Goal: Task Accomplishment & Management: Use online tool/utility

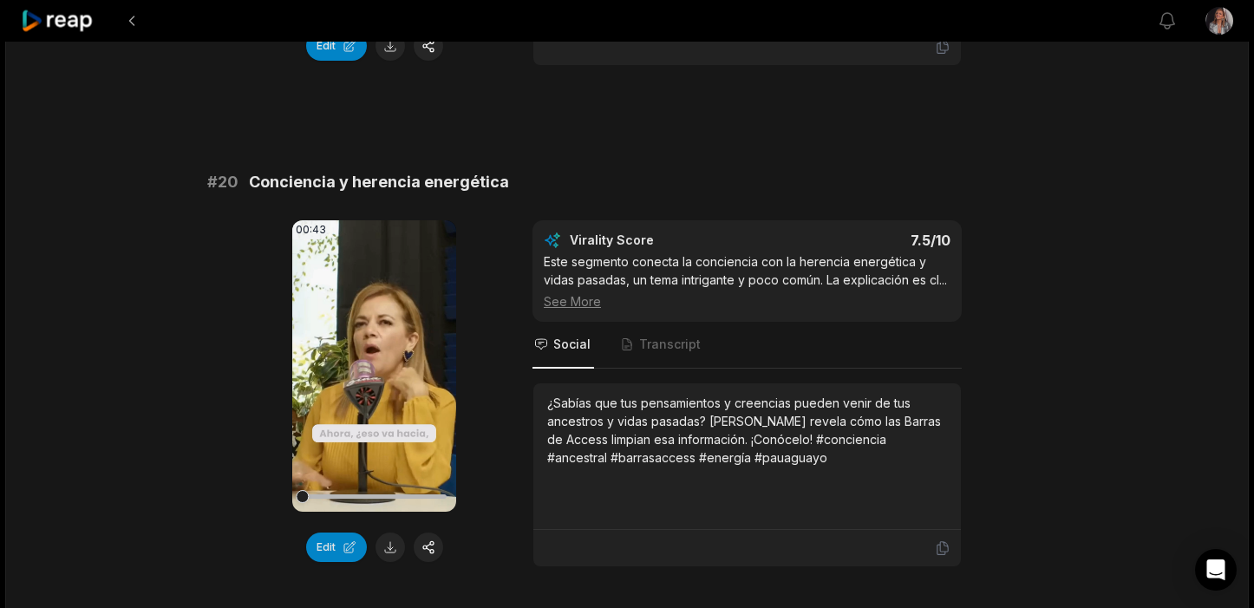
scroll to position [4706, 0]
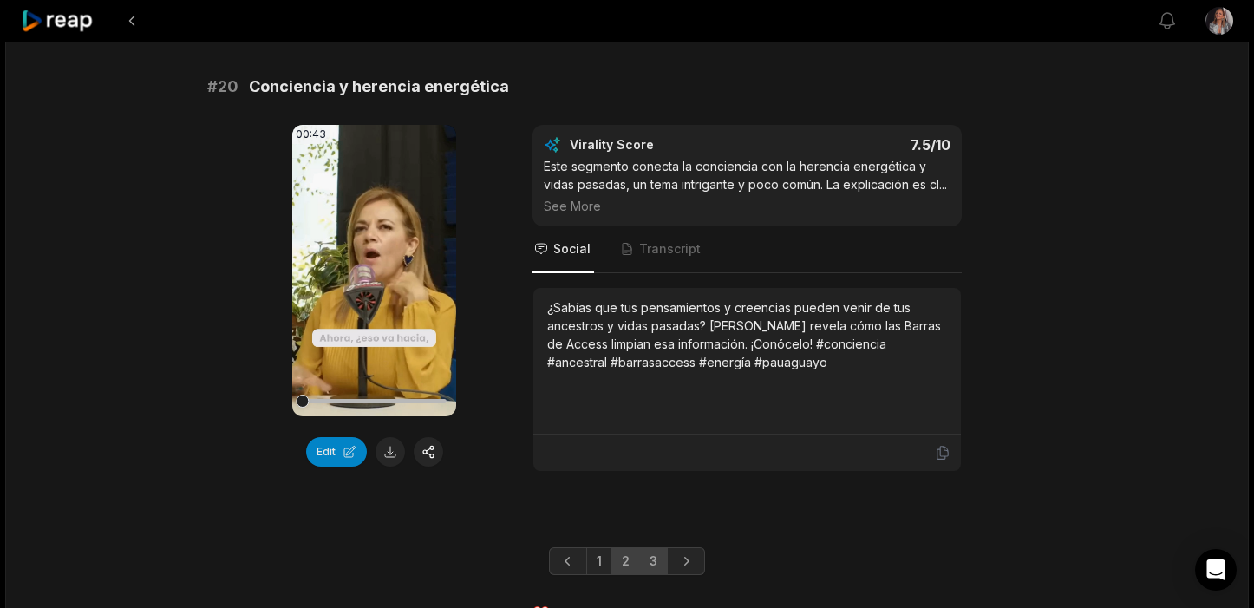
click at [657, 547] on link "3" at bounding box center [653, 561] width 29 height 28
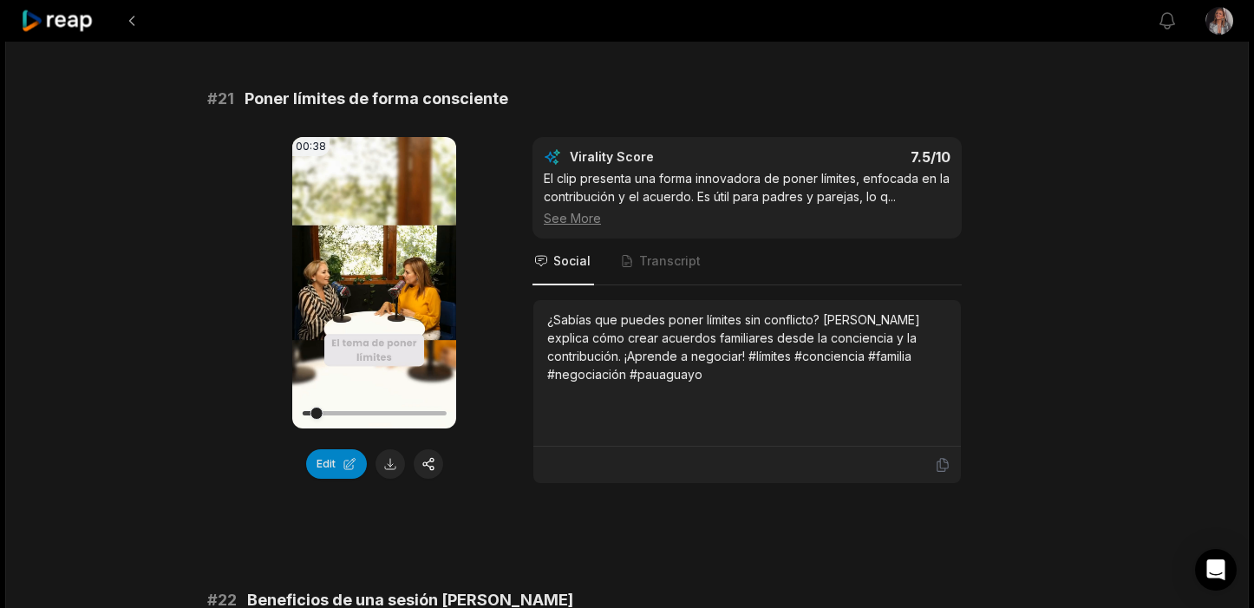
scroll to position [130, 0]
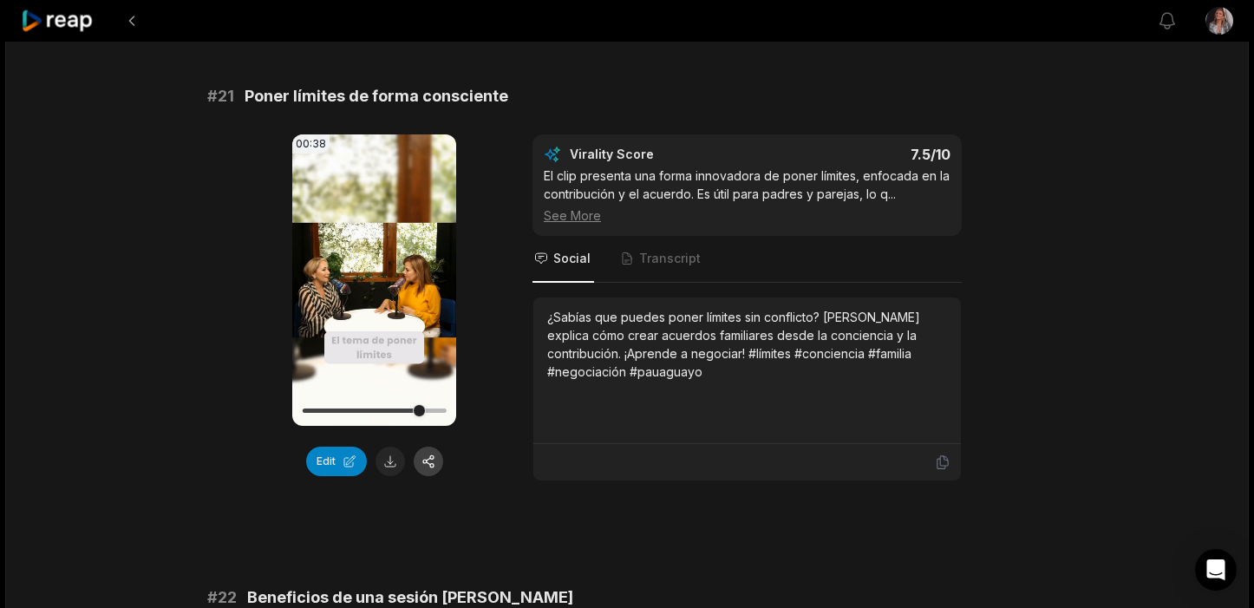
click at [428, 462] on button "button" at bounding box center [428, 461] width 29 height 29
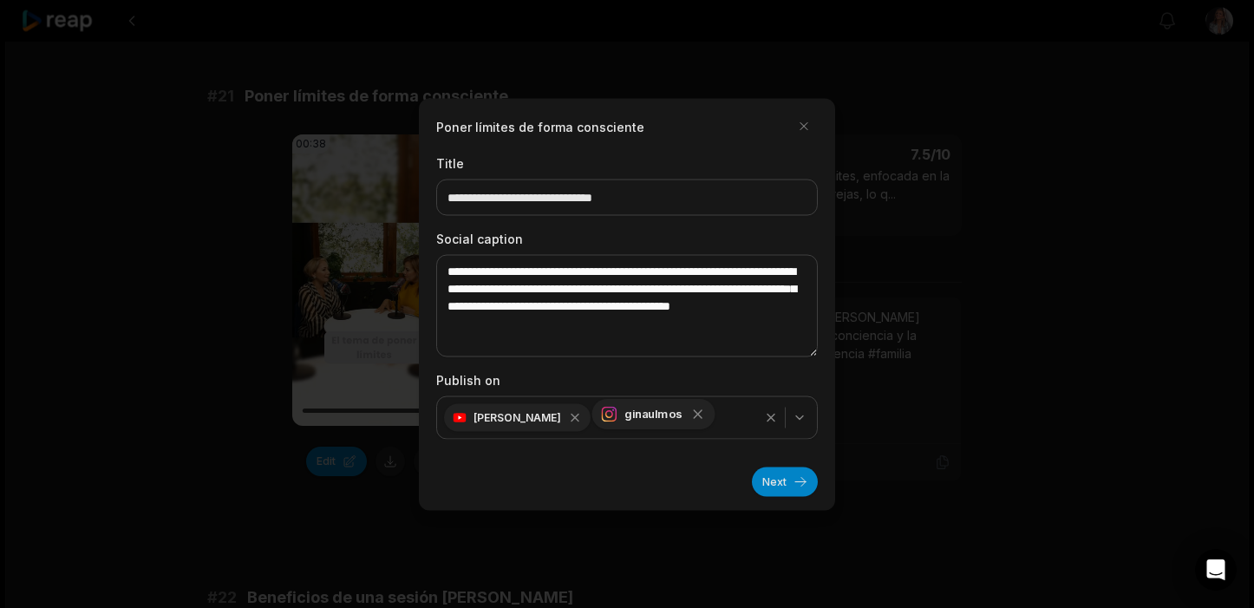
click at [690, 415] on icon "button" at bounding box center [698, 414] width 16 height 16
click at [783, 481] on button "Next" at bounding box center [785, 481] width 66 height 29
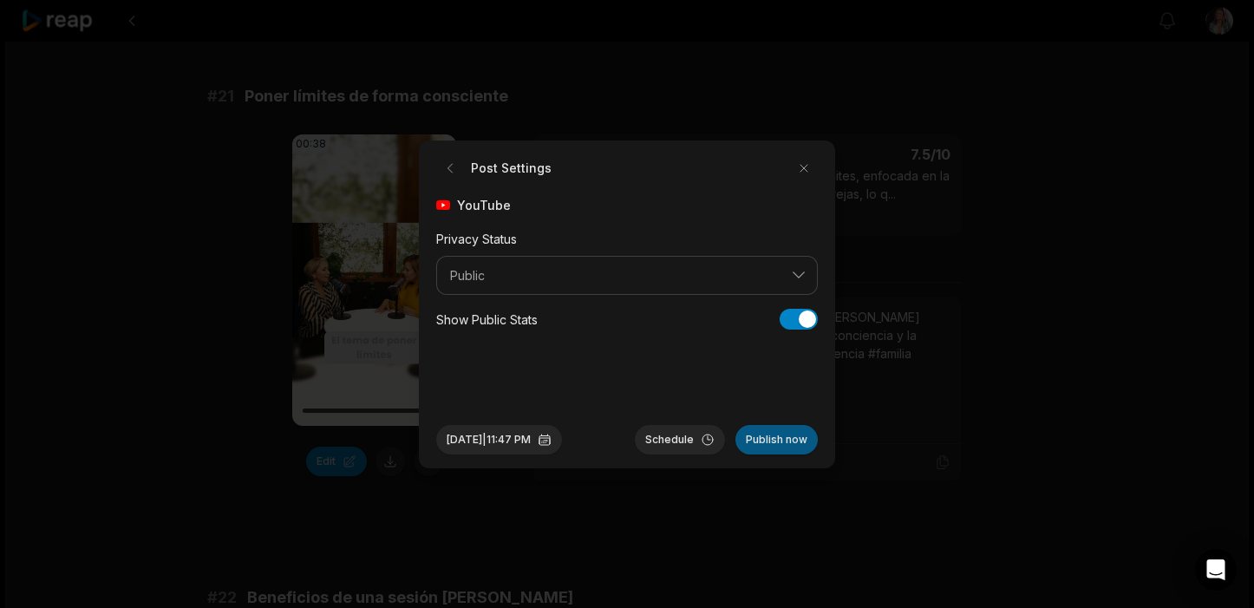
click at [779, 437] on button "Publish now" at bounding box center [776, 439] width 82 height 29
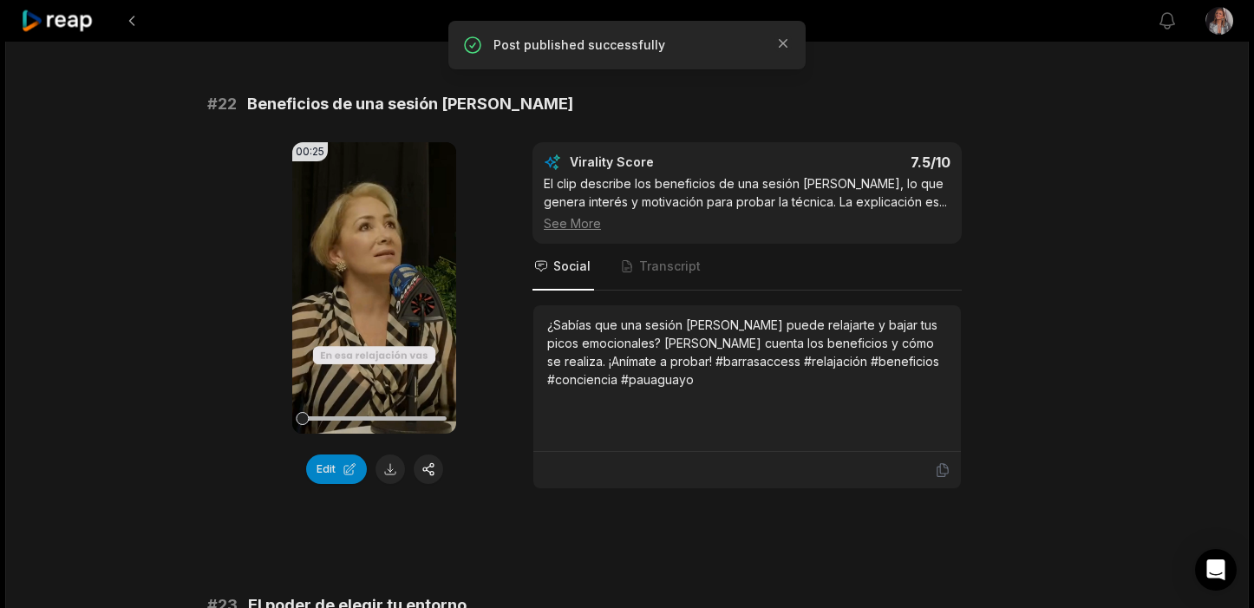
scroll to position [592, 0]
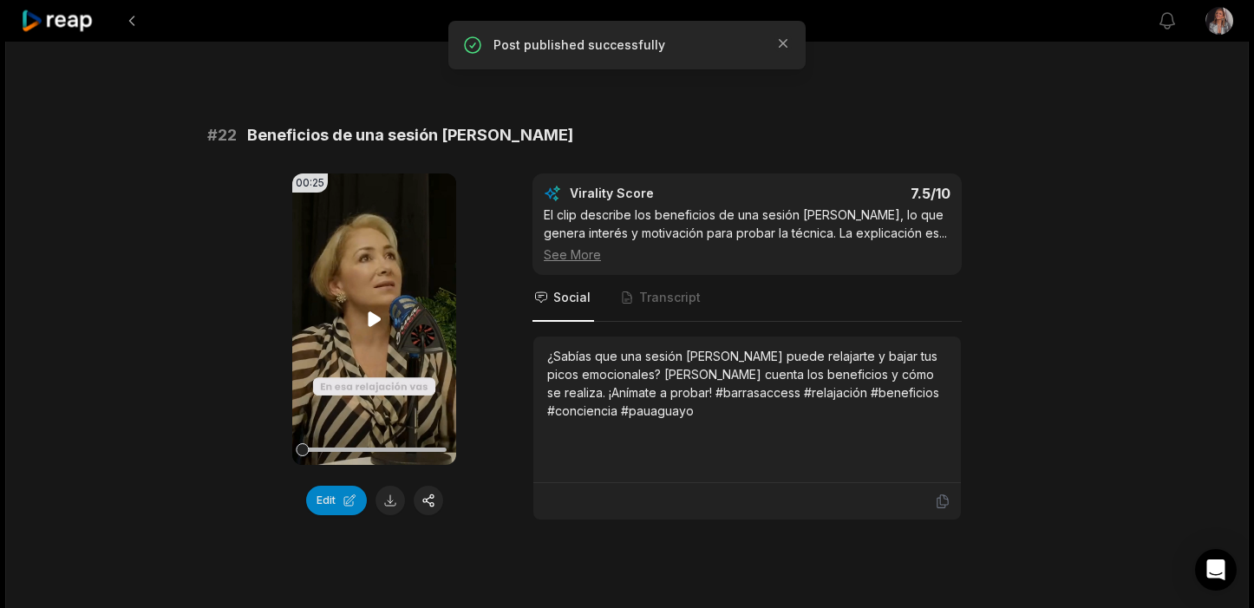
click at [370, 317] on icon at bounding box center [374, 318] width 13 height 15
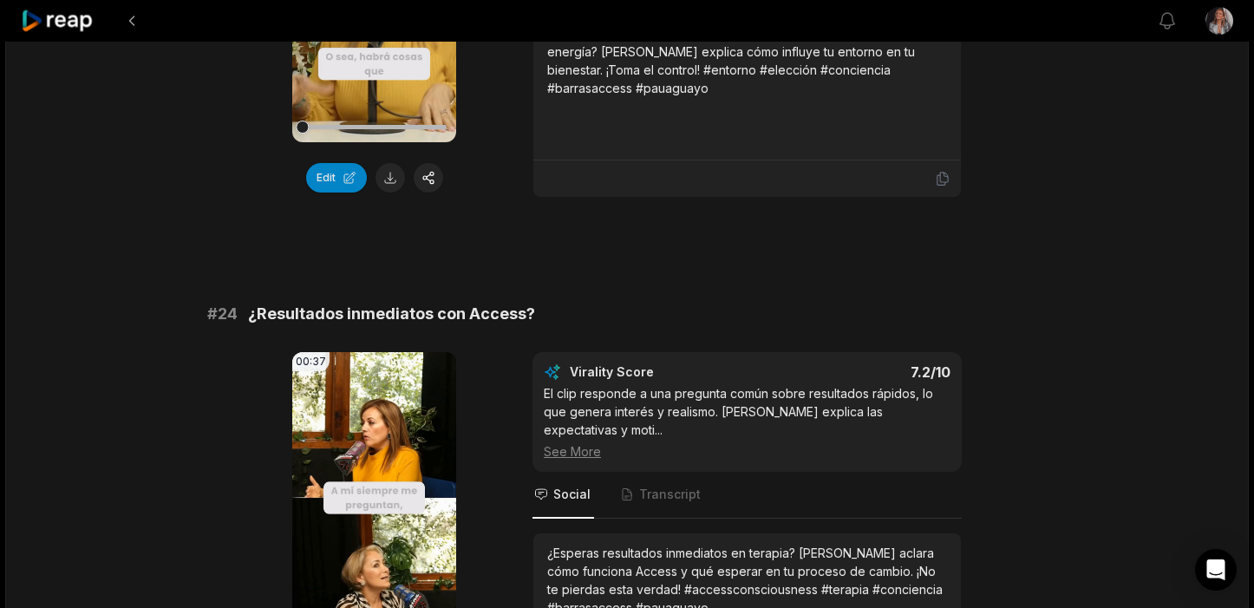
scroll to position [1435, 0]
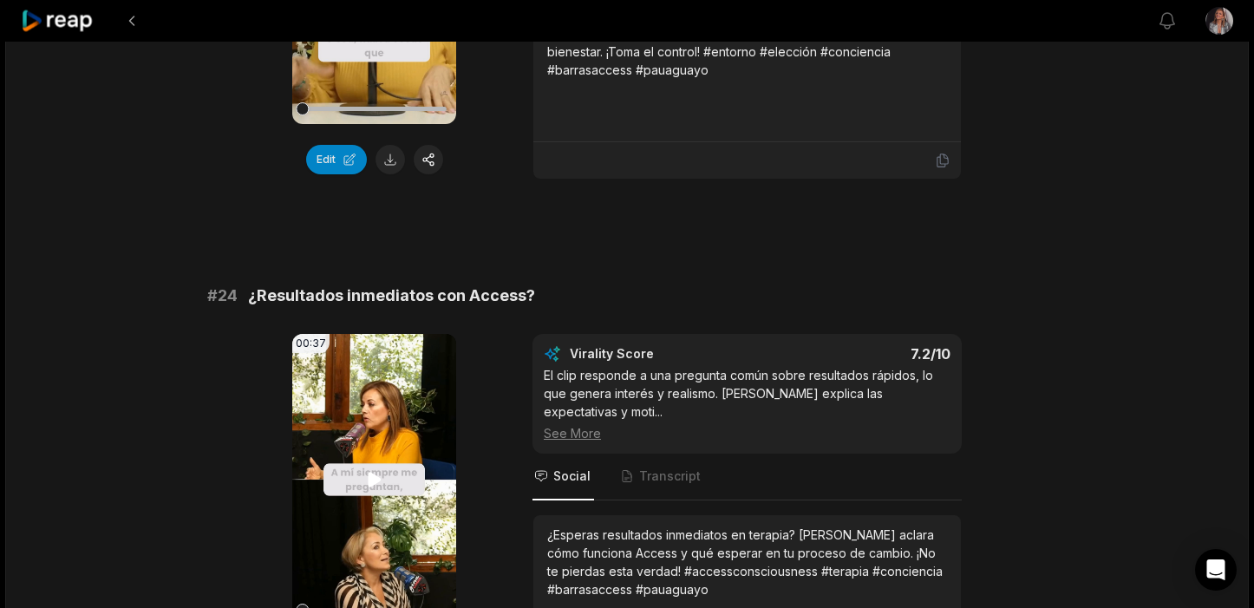
click at [369, 480] on icon at bounding box center [374, 479] width 13 height 15
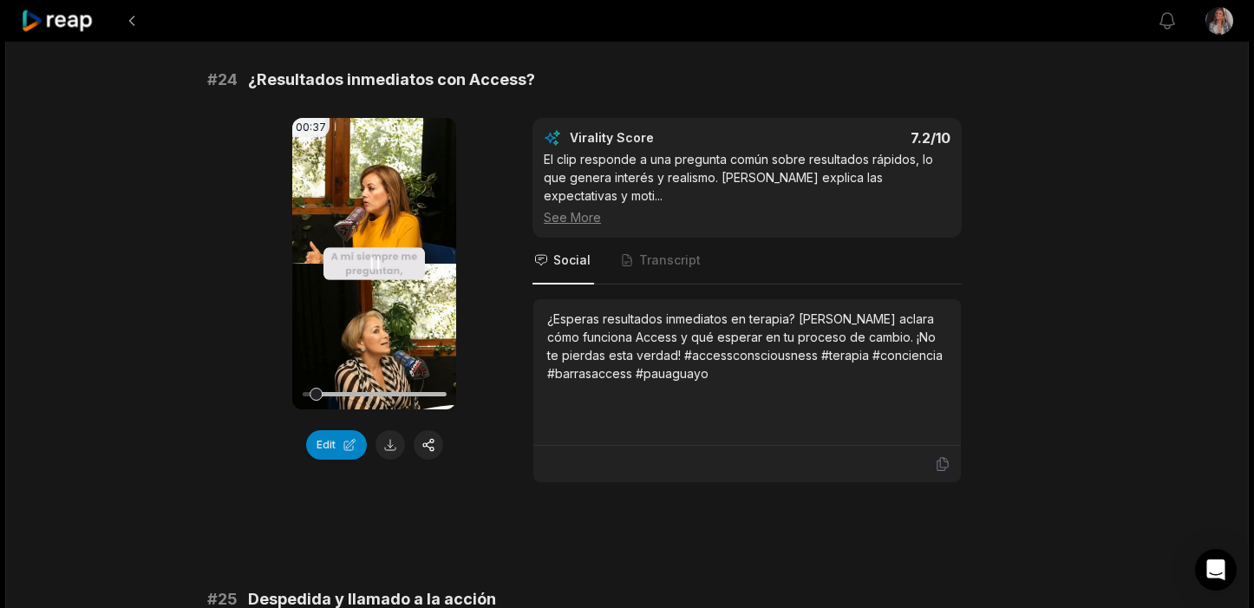
scroll to position [1652, 0]
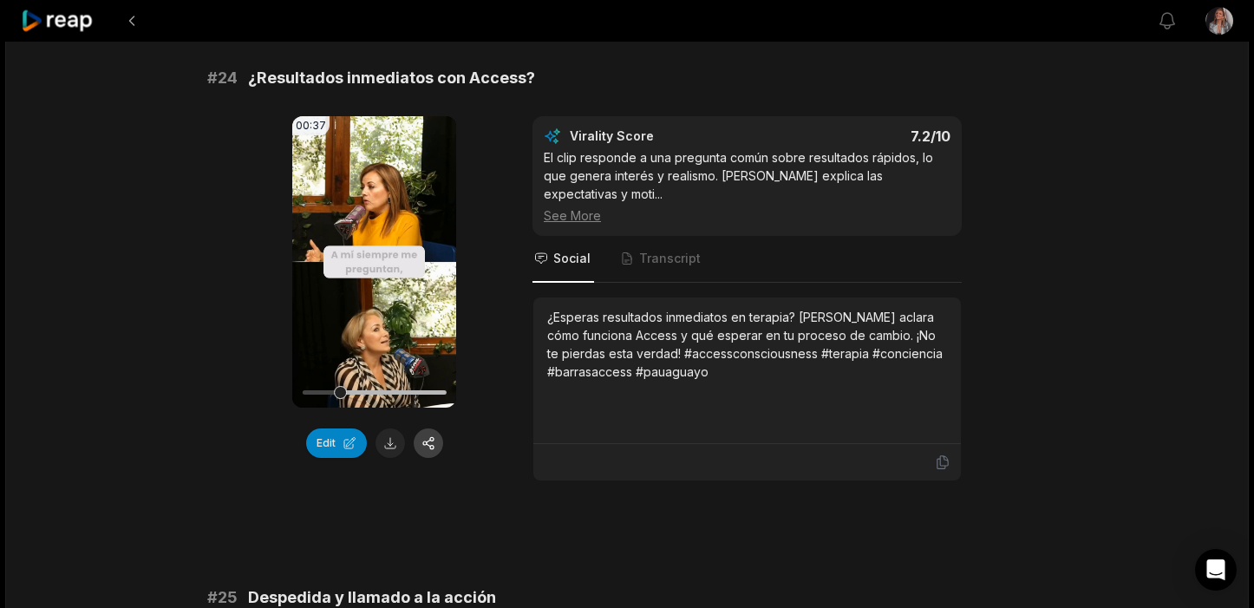
click at [431, 444] on button "button" at bounding box center [428, 442] width 29 height 29
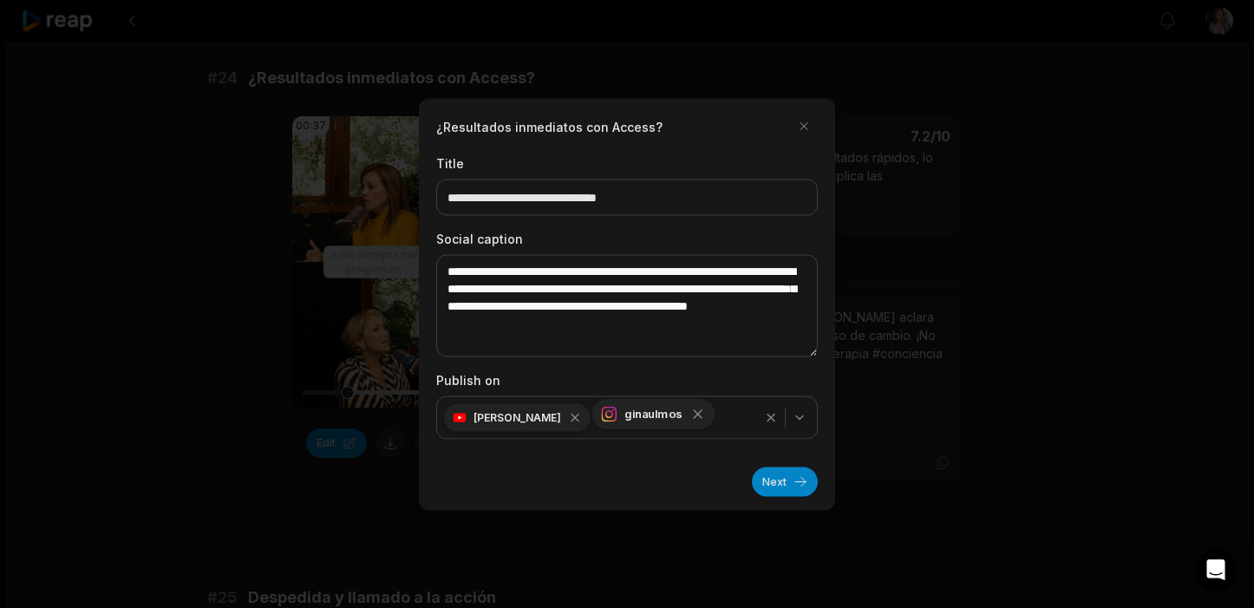
click at [690, 415] on icon "button" at bounding box center [698, 414] width 16 height 16
click at [773, 480] on button "Next" at bounding box center [785, 481] width 66 height 29
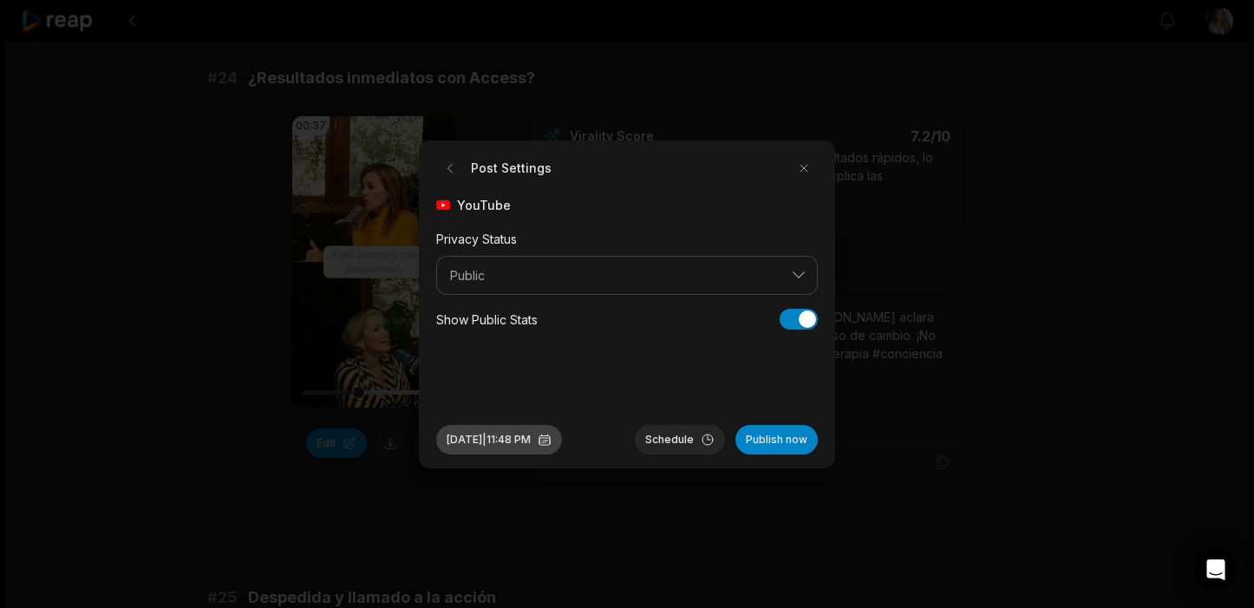
click at [476, 441] on button "[DATE] 11:48 PM" at bounding box center [499, 439] width 126 height 29
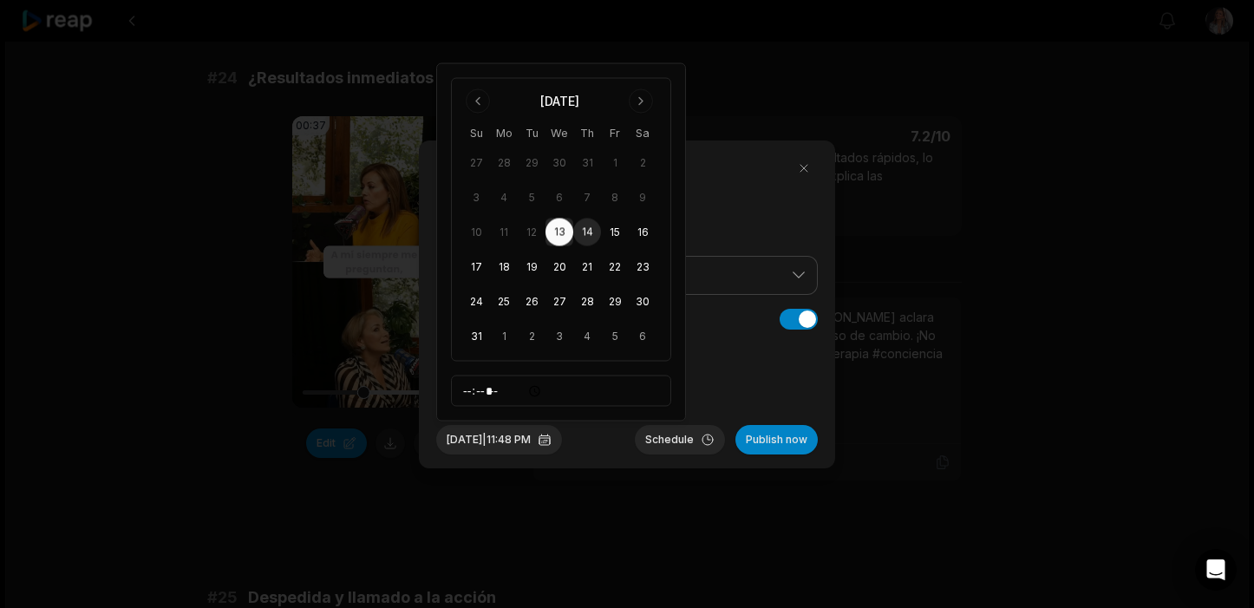
click at [587, 229] on button "14" at bounding box center [587, 233] width 28 height 28
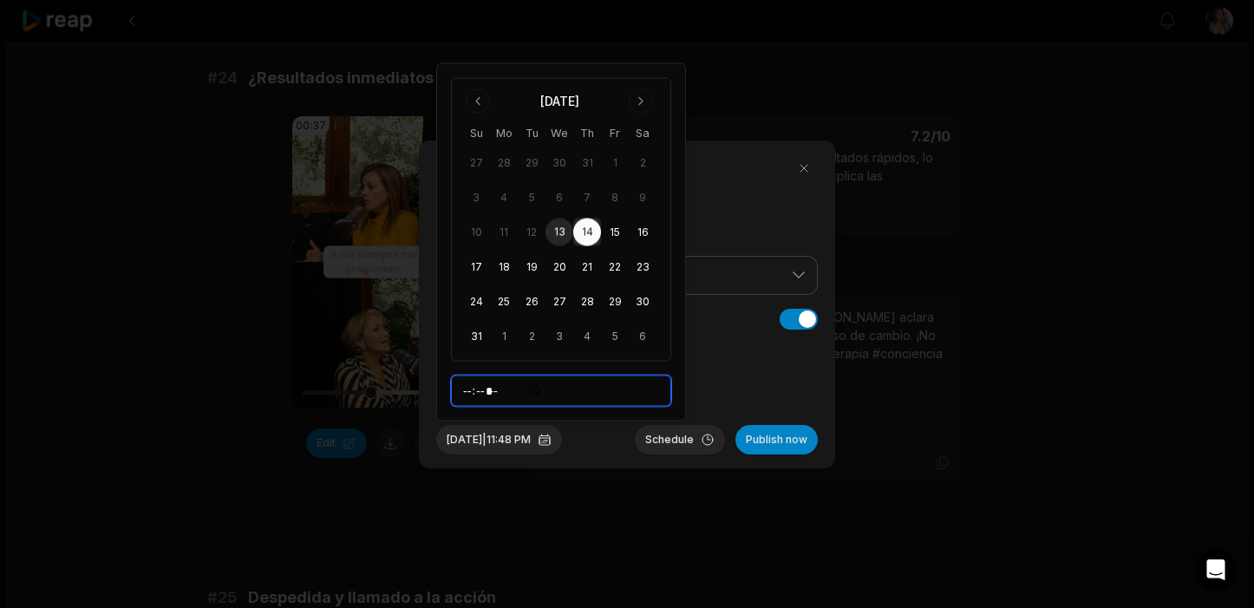
click at [507, 391] on input "*****" at bounding box center [561, 391] width 220 height 31
type input "*****"
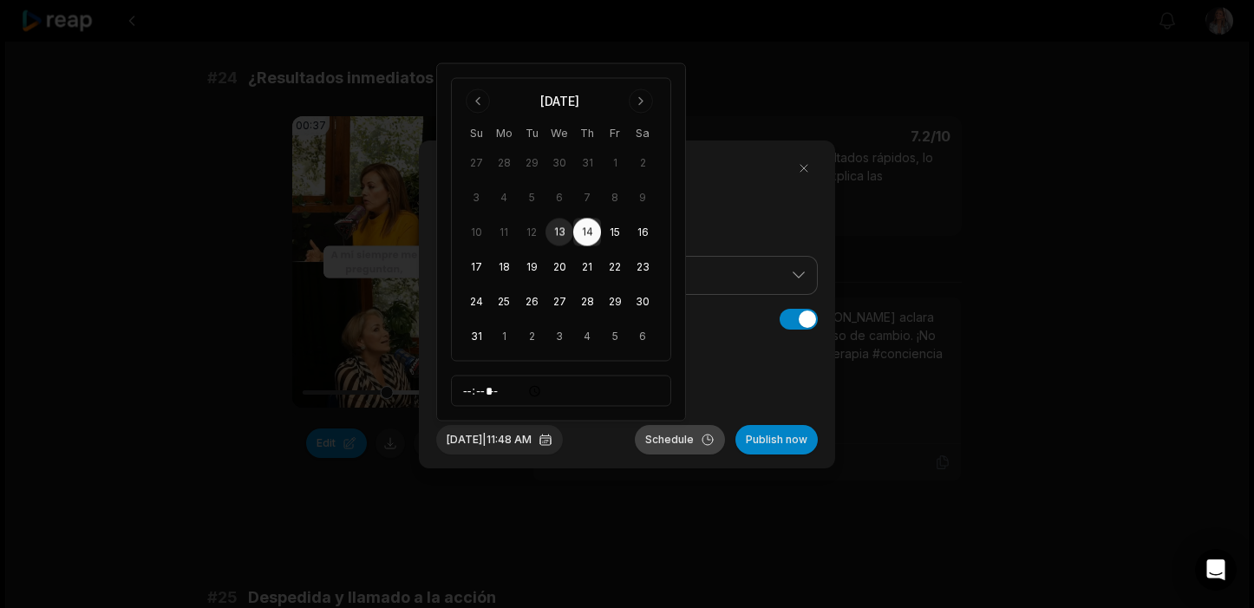
click at [671, 438] on button "Schedule" at bounding box center [680, 439] width 90 height 29
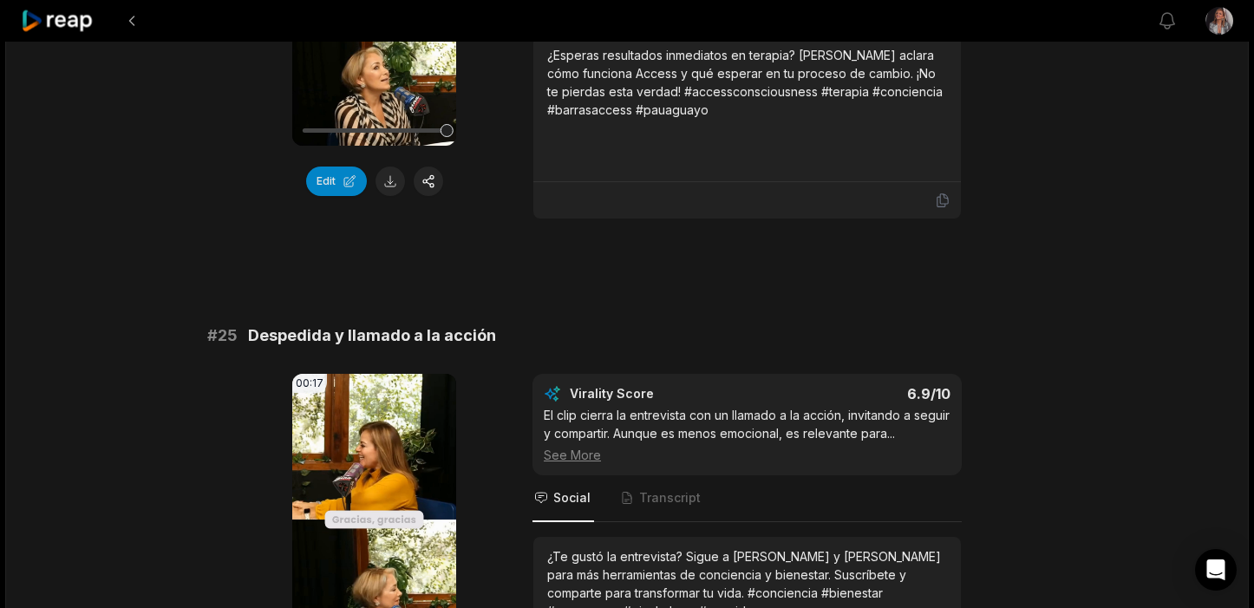
scroll to position [1910, 0]
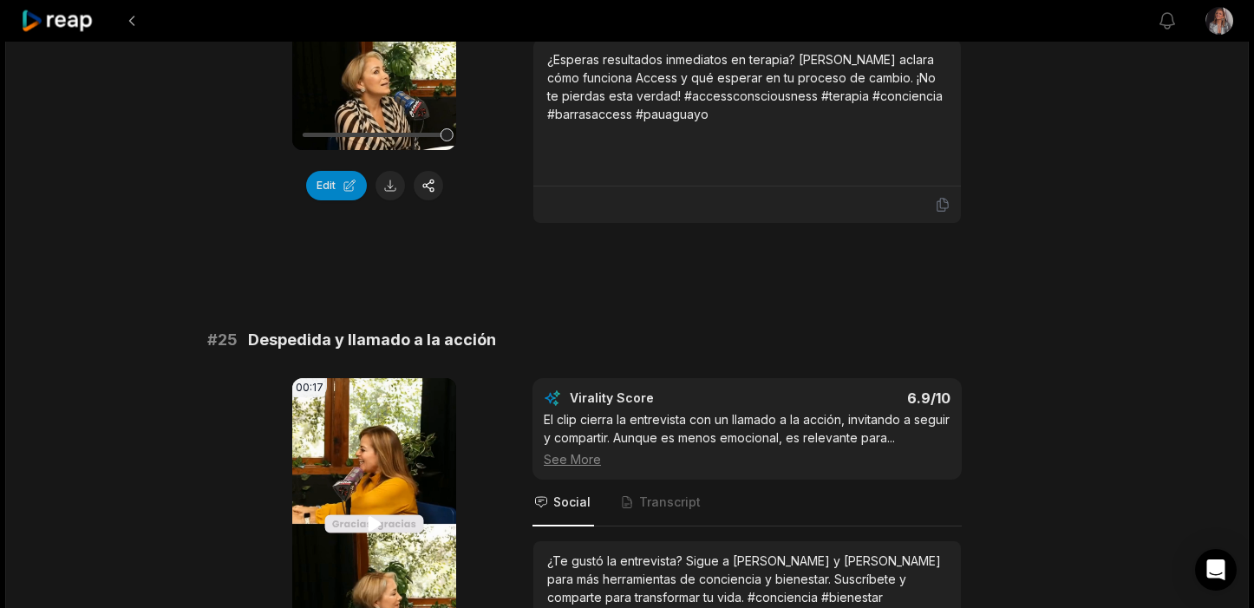
click at [369, 516] on icon at bounding box center [374, 523] width 13 height 15
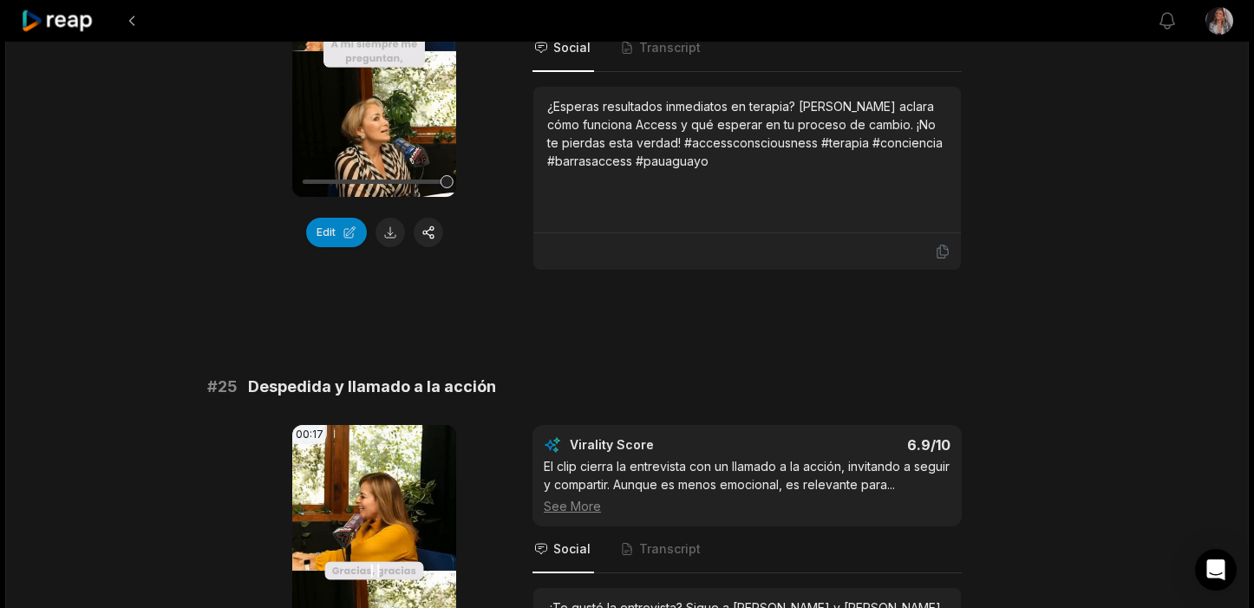
scroll to position [2181, 0]
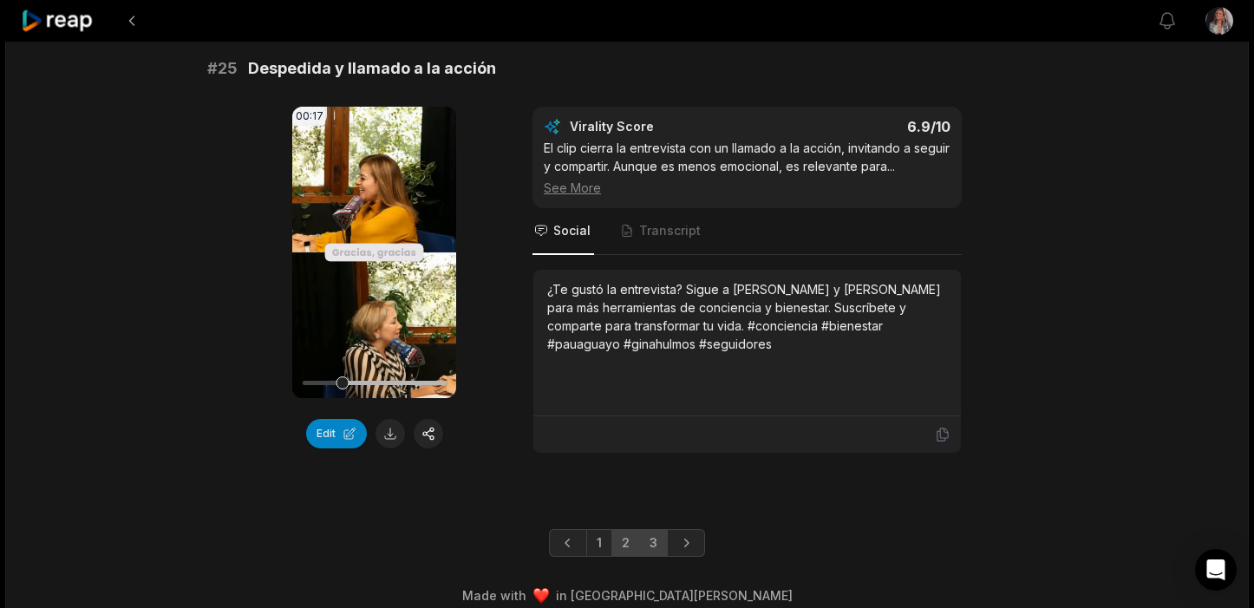
click at [627, 529] on link "2" at bounding box center [625, 543] width 29 height 28
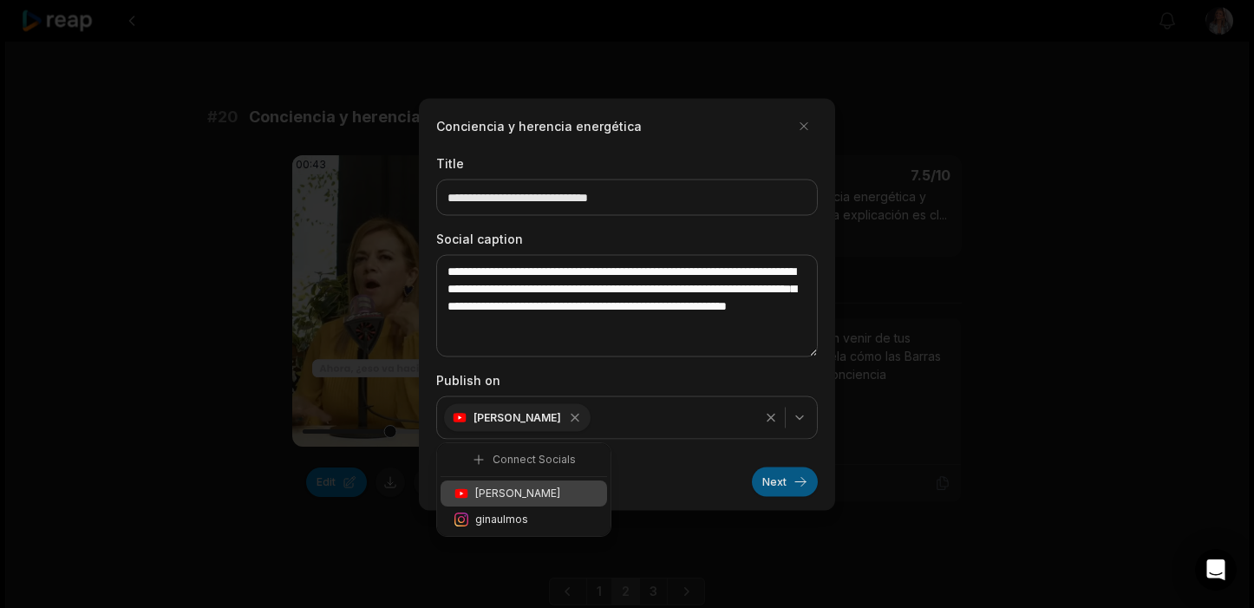
click at [770, 486] on button "Next" at bounding box center [785, 481] width 66 height 29
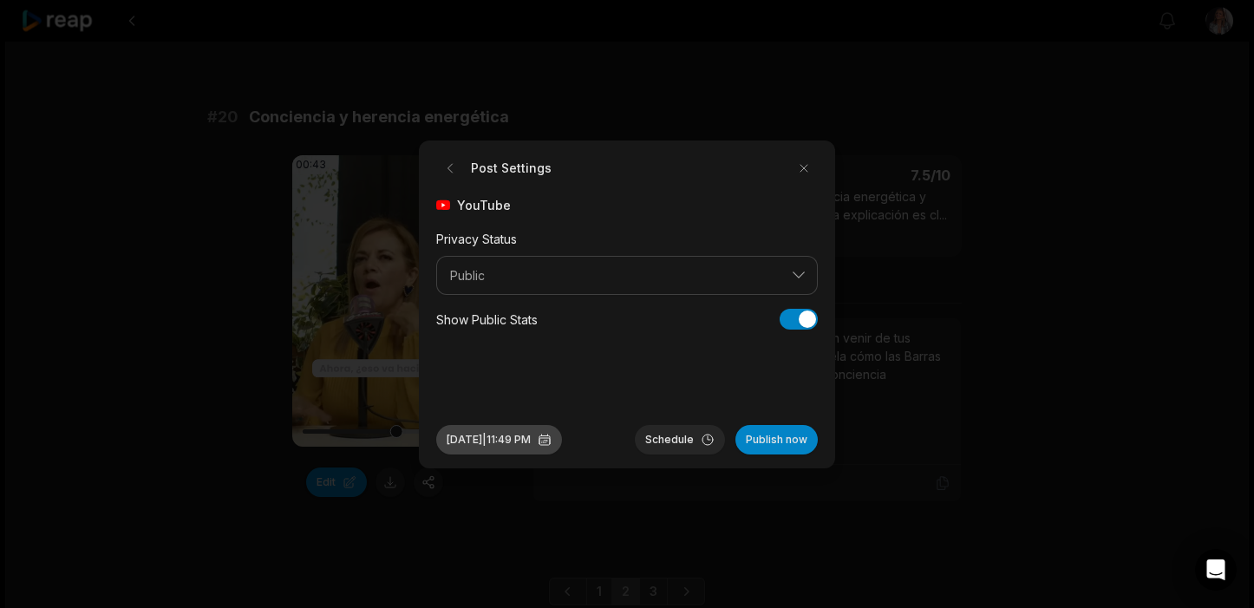
click at [485, 434] on button "Aug 13, 2025 | 11:49 PM" at bounding box center [499, 439] width 126 height 29
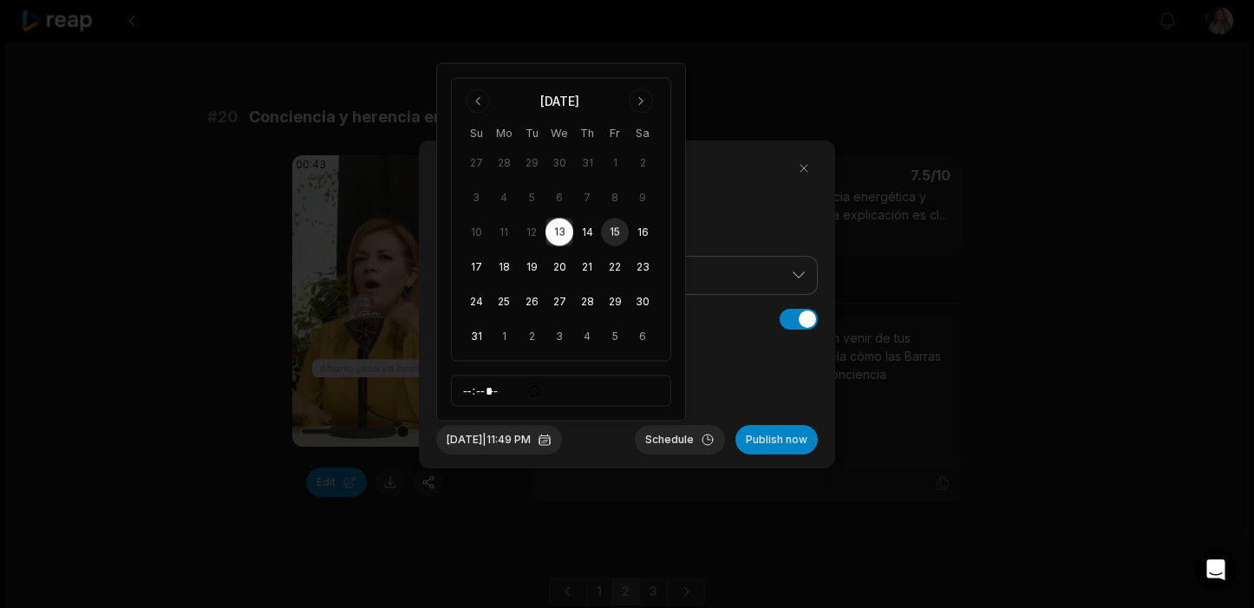
click at [614, 232] on button "15" at bounding box center [615, 233] width 28 height 28
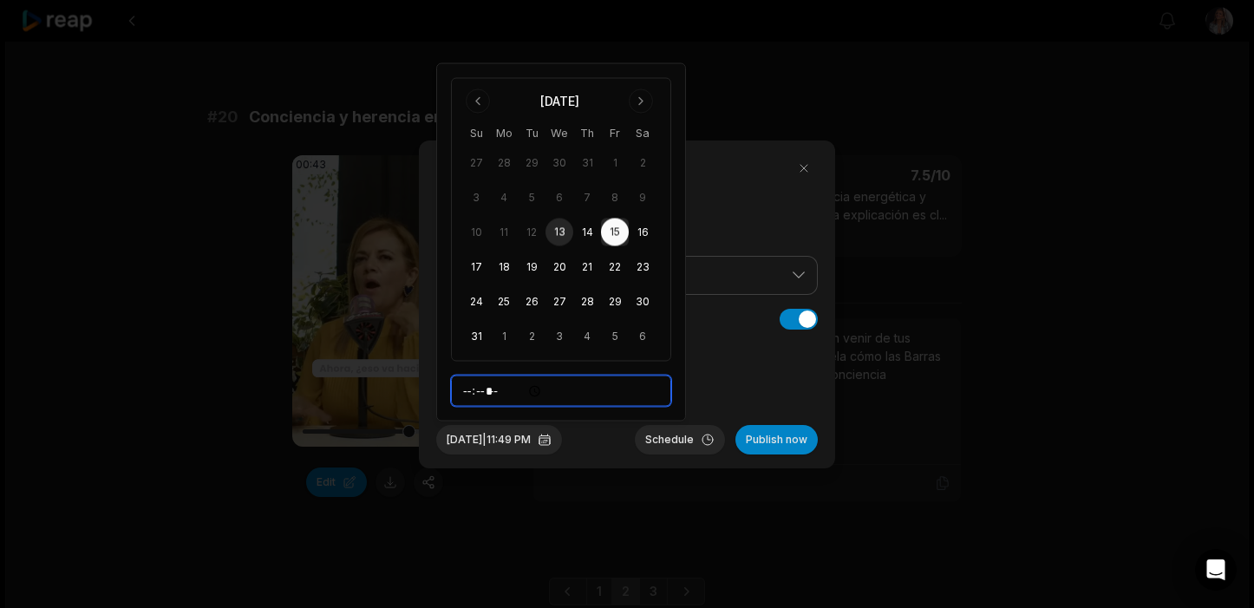
click at [473, 395] on input "*****" at bounding box center [561, 391] width 220 height 31
type input "*****"
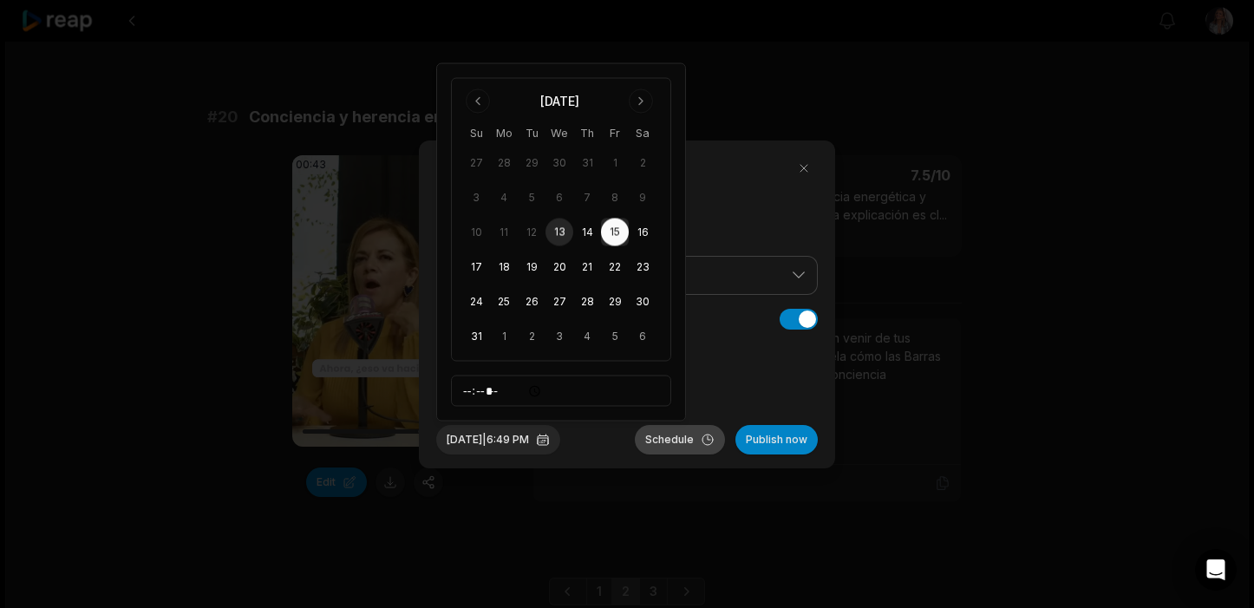
click at [669, 438] on button "Schedule" at bounding box center [680, 439] width 90 height 29
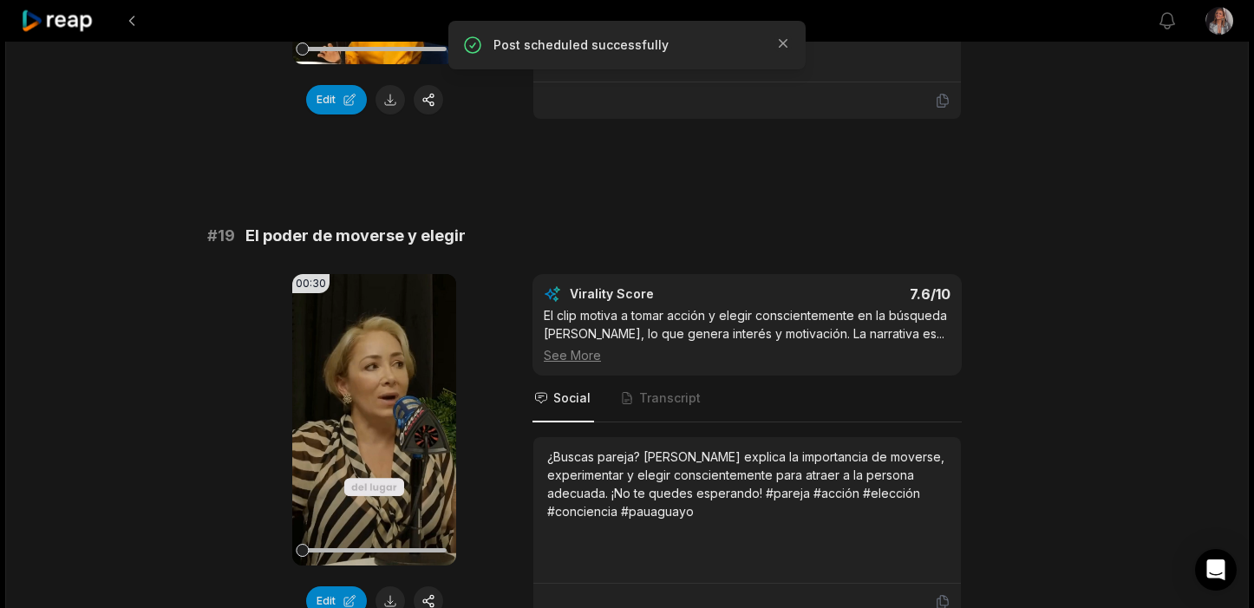
scroll to position [4047, 0]
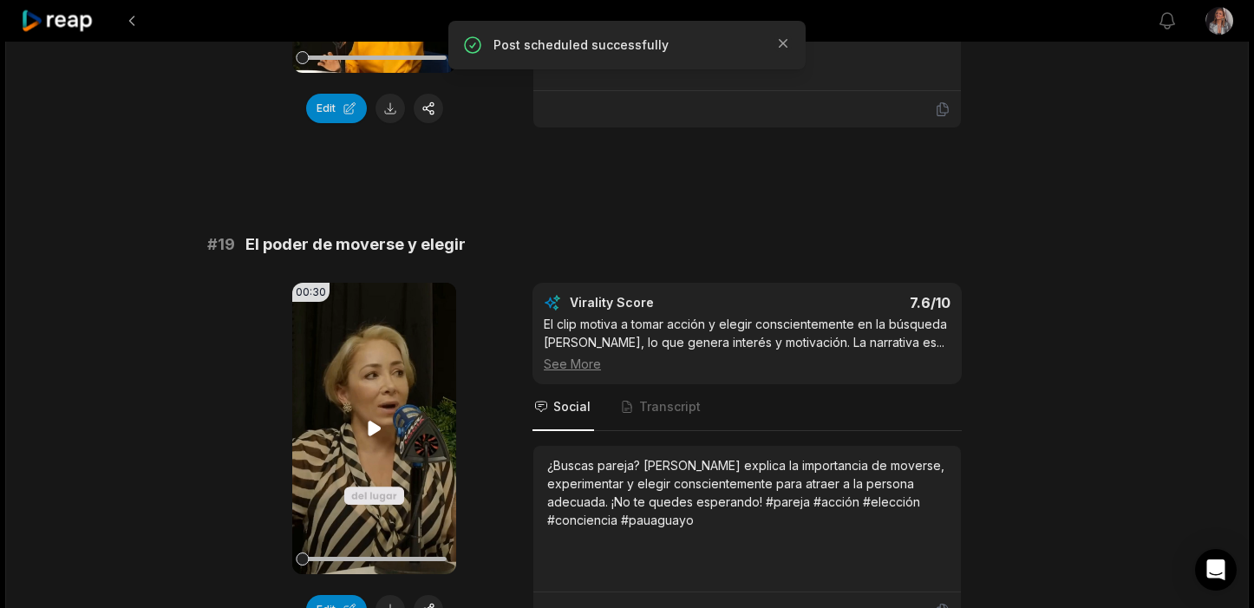
click at [368, 421] on icon at bounding box center [374, 428] width 13 height 15
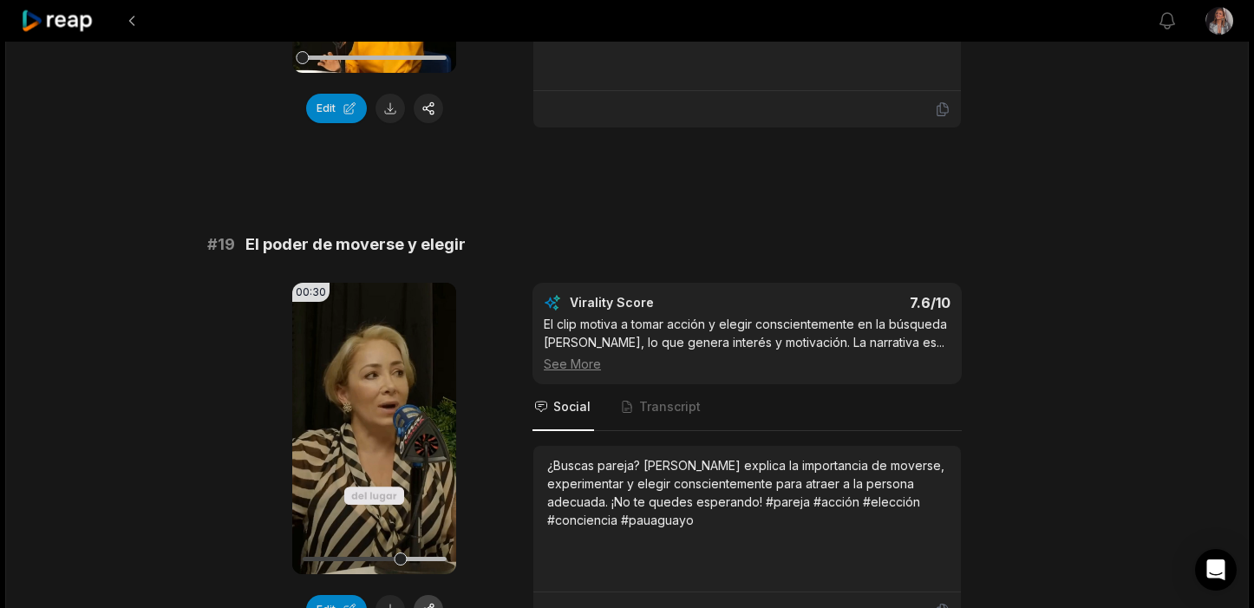
click at [428, 595] on button "button" at bounding box center [428, 609] width 29 height 29
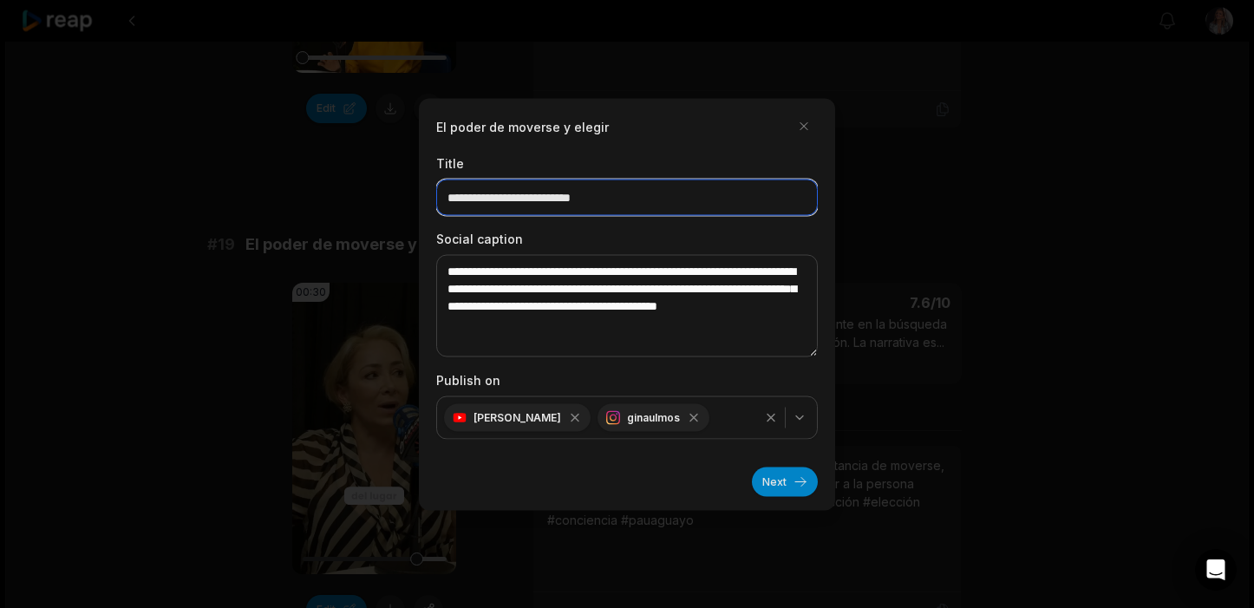
drag, startPoint x: 649, startPoint y: 199, endPoint x: 431, endPoint y: 189, distance: 217.9
click at [431, 189] on div "**********" at bounding box center [627, 304] width 416 height 412
type input "**********"
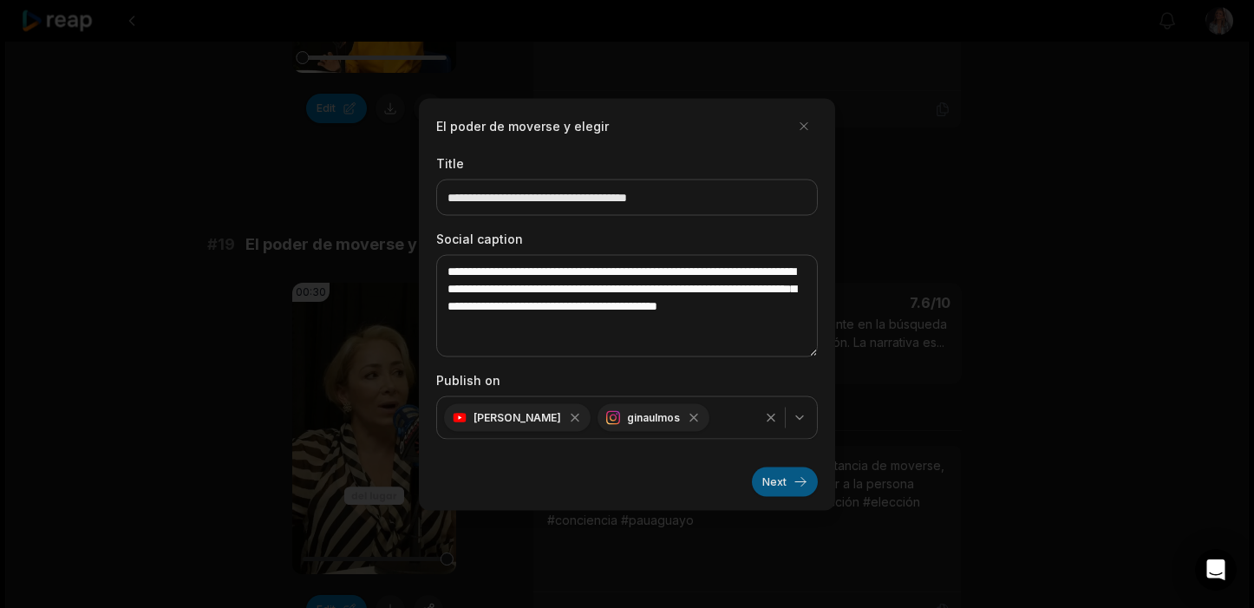
click at [787, 481] on button "Next" at bounding box center [785, 481] width 66 height 29
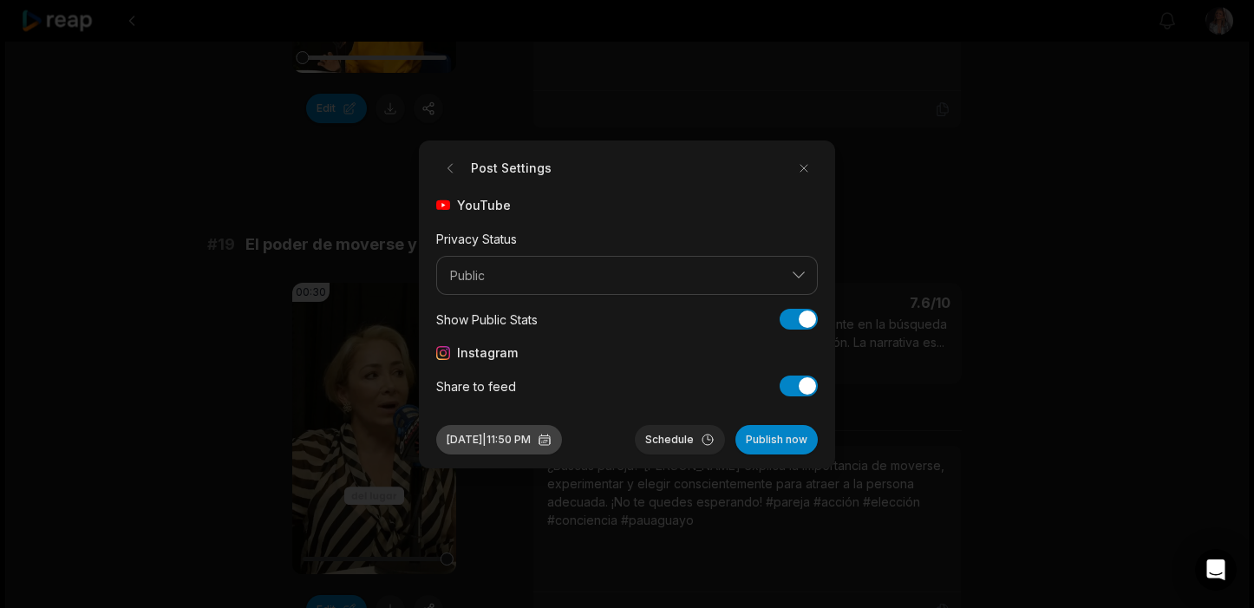
click at [509, 441] on button "Aug 13, 2025 | 11:50 PM" at bounding box center [499, 439] width 126 height 29
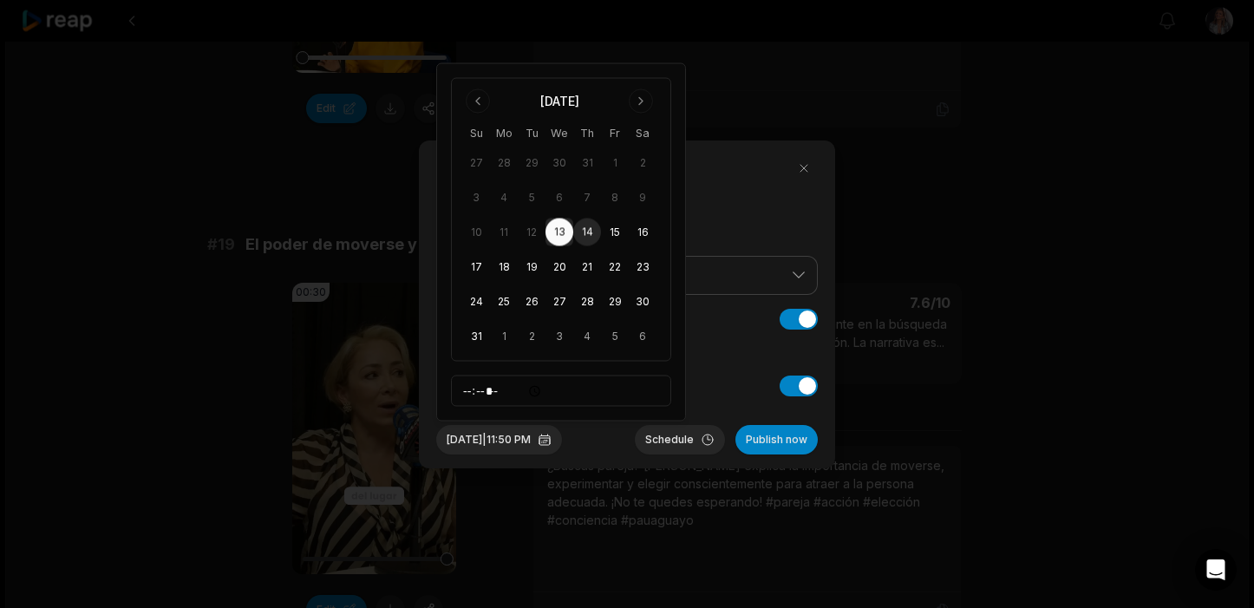
click at [588, 228] on button "14" at bounding box center [587, 233] width 28 height 28
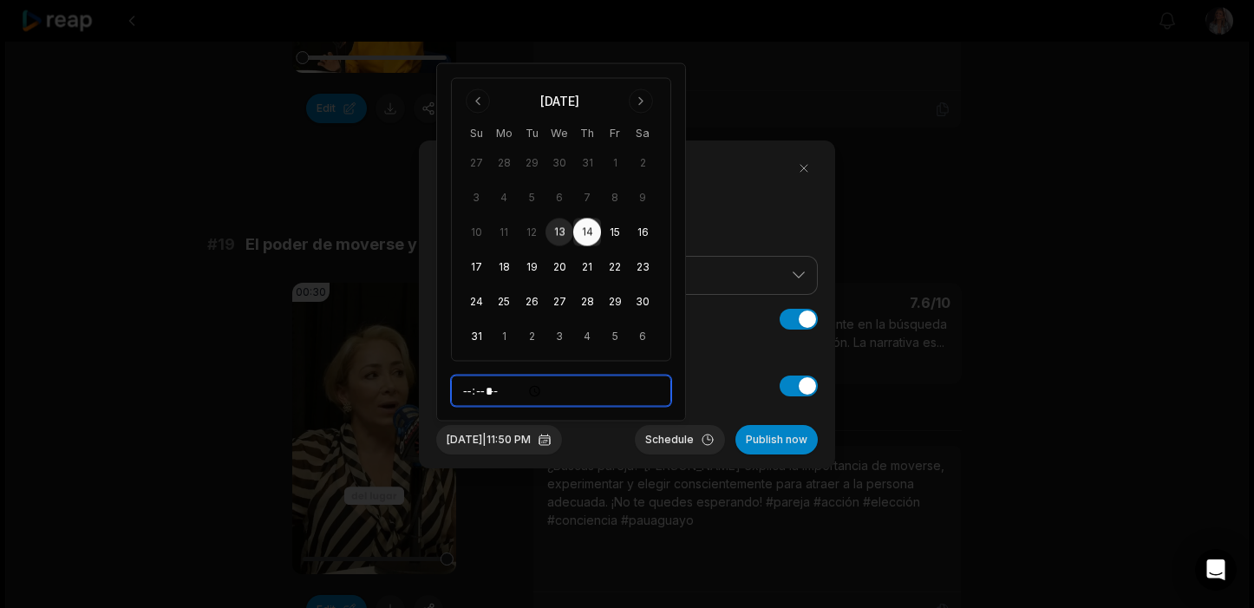
click at [467, 393] on input "*****" at bounding box center [561, 391] width 220 height 31
type input "*****"
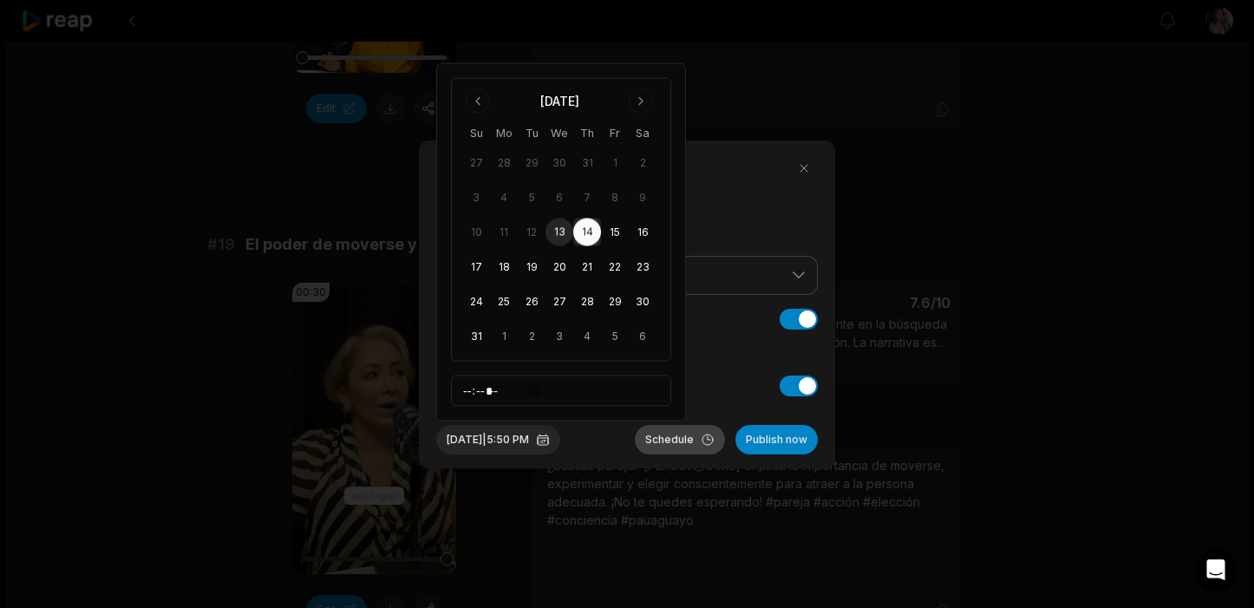
click at [680, 437] on button "Schedule" at bounding box center [680, 439] width 90 height 29
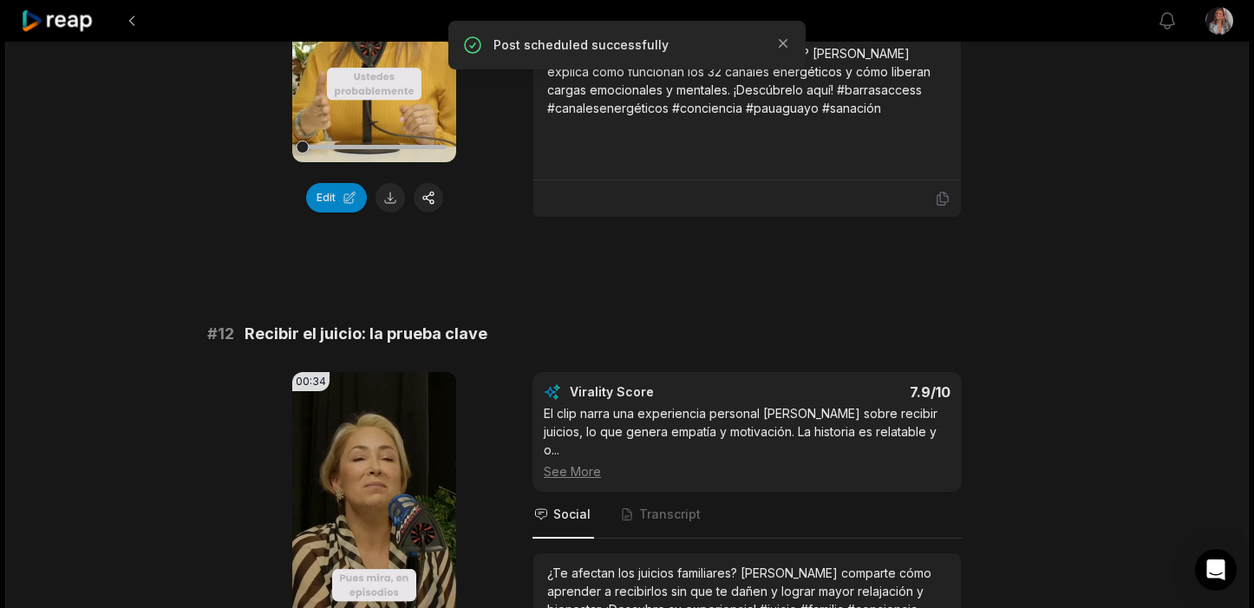
scroll to position [0, 0]
